Goal: Information Seeking & Learning: Compare options

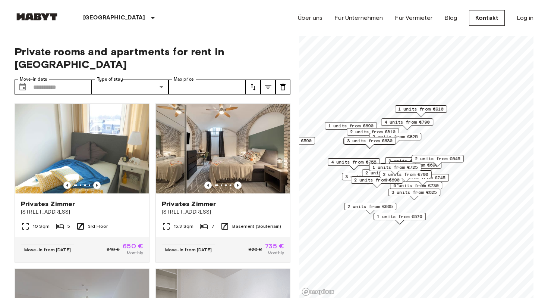
click at [433, 159] on span "2 units from €645" at bounding box center [438, 158] width 46 height 7
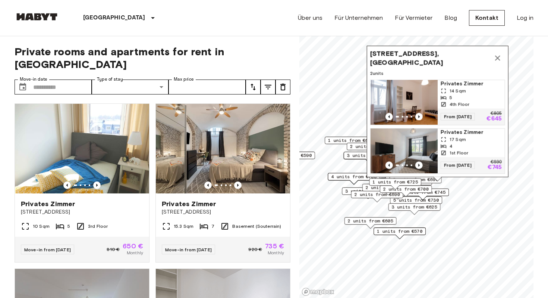
drag, startPoint x: 397, startPoint y: 216, endPoint x: 397, endPoint y: 232, distance: 16.0
click at [397, 232] on span "1 units from €570" at bounding box center [400, 231] width 46 height 7
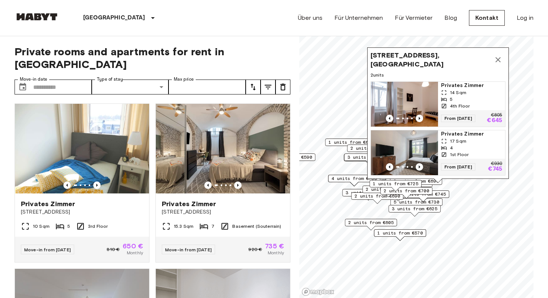
click at [353, 154] on span "3 units from €630" at bounding box center [371, 157] width 46 height 7
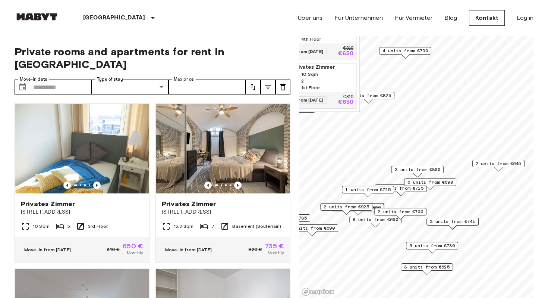
click at [436, 183] on span "6 units from €690" at bounding box center [431, 182] width 46 height 7
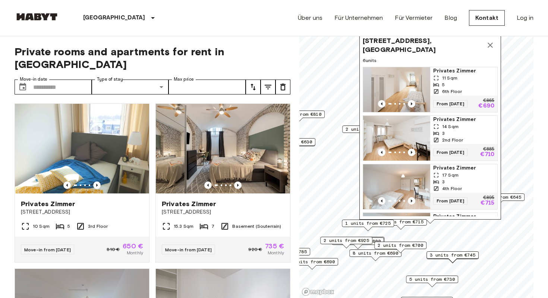
click at [353, 134] on div "2 units from €825" at bounding box center [369, 131] width 52 height 12
click at [349, 130] on span "2 units from €825" at bounding box center [369, 129] width 46 height 7
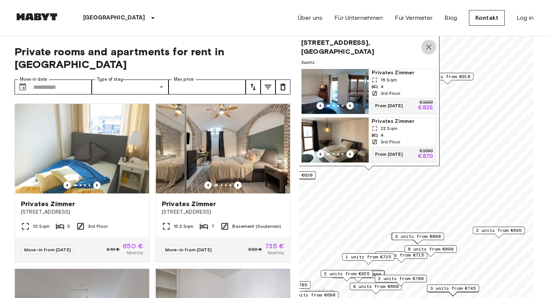
click at [429, 48] on icon "Map marker" at bounding box center [429, 47] width 9 height 9
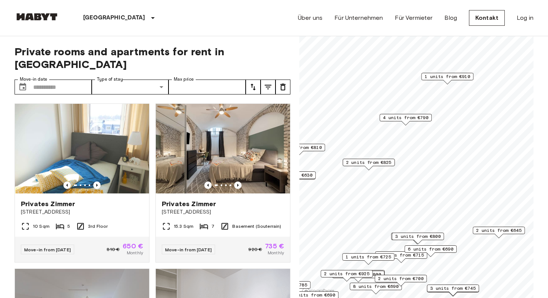
click at [424, 120] on span "4 units from €790" at bounding box center [406, 117] width 46 height 7
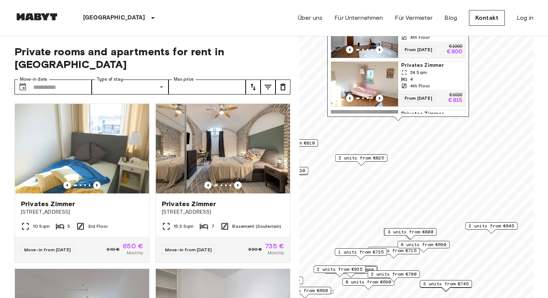
click at [475, 229] on div "2 units from €645" at bounding box center [492, 228] width 52 height 12
click at [440, 246] on span "6 units from €690" at bounding box center [424, 244] width 46 height 7
